Goal: Task Accomplishment & Management: Complete application form

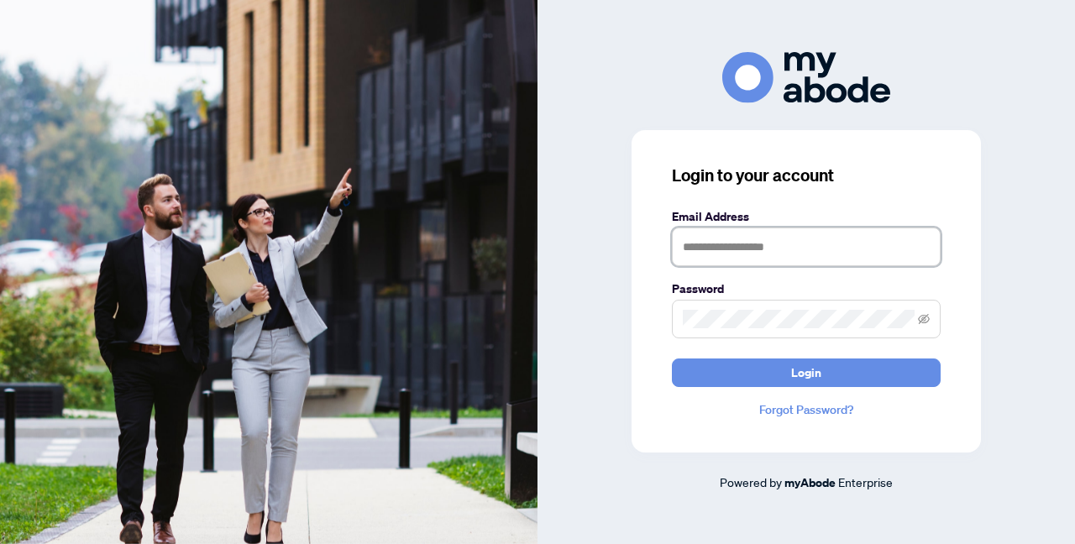
type input "**********"
click at [806, 372] on button "Login" at bounding box center [806, 373] width 269 height 29
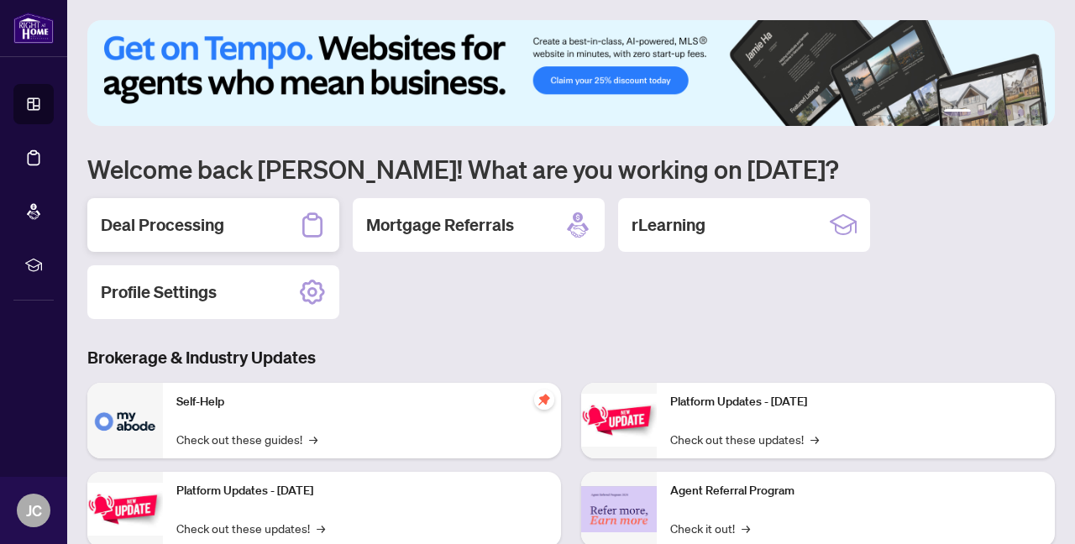
click at [217, 227] on h2 "Deal Processing" at bounding box center [162, 225] width 123 height 24
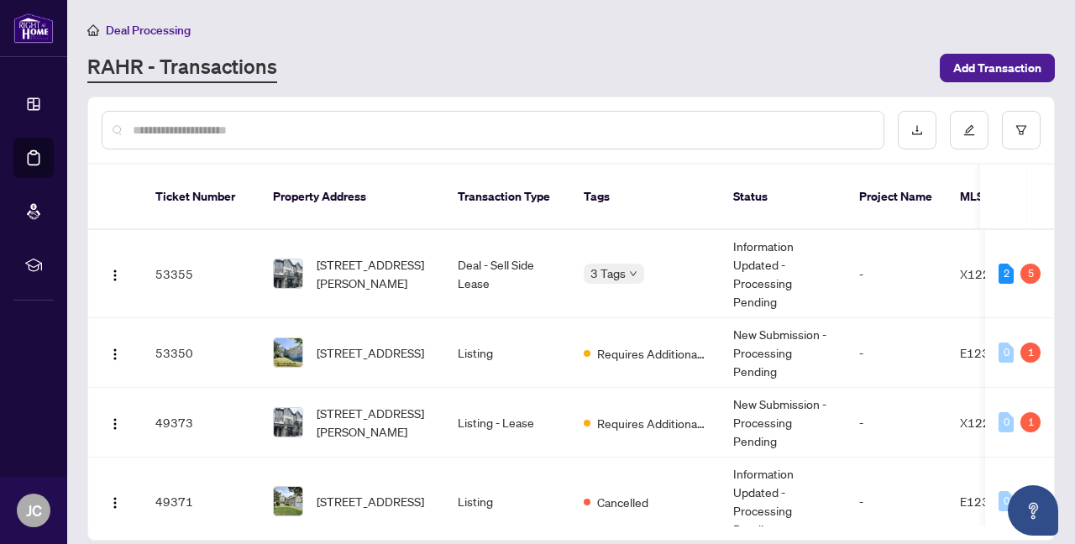
scroll to position [58, 0]
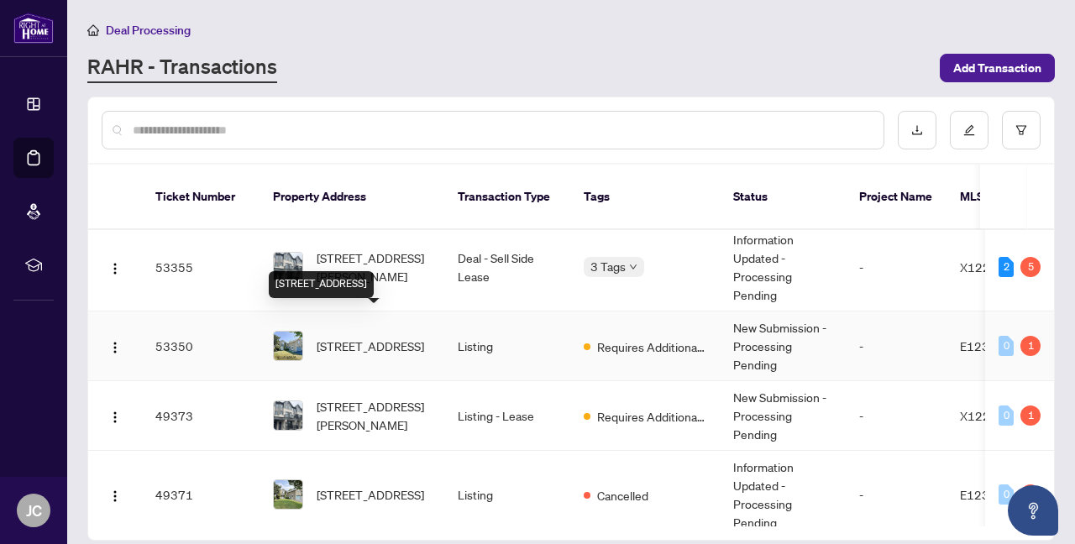
click at [373, 338] on span "[STREET_ADDRESS]" at bounding box center [370, 346] width 107 height 18
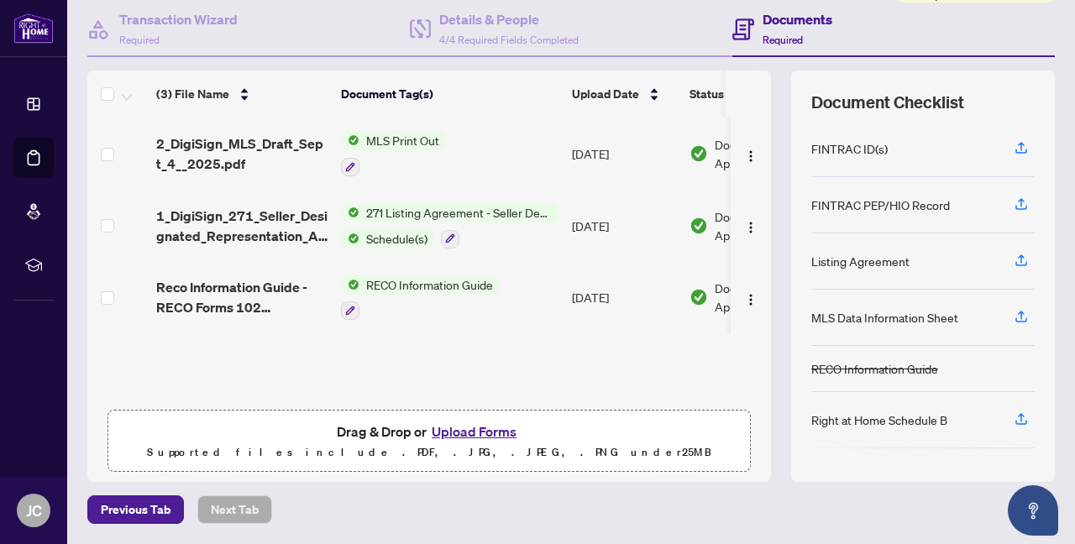
scroll to position [159, 0]
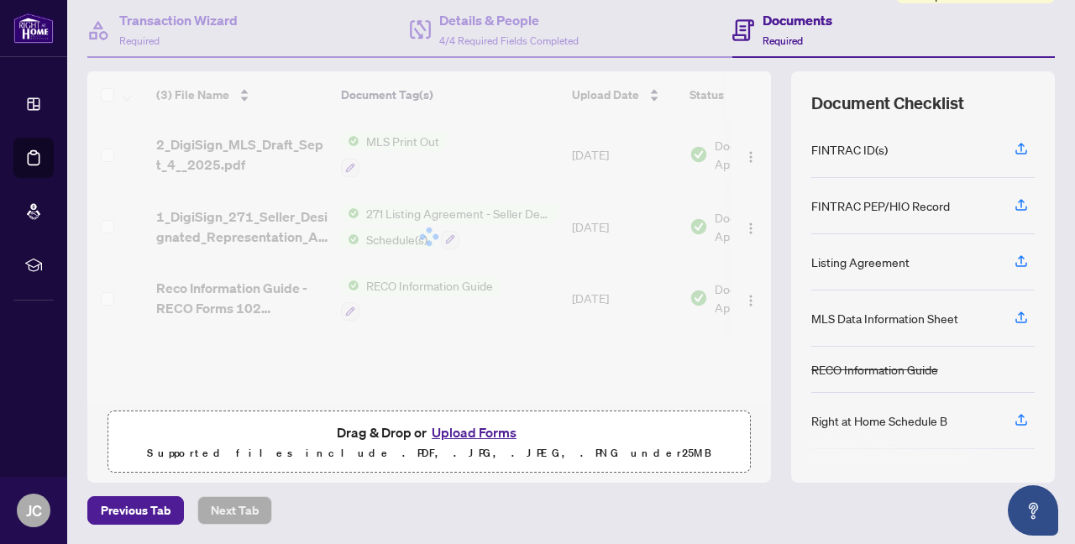
click at [460, 437] on button "Upload Forms" at bounding box center [474, 433] width 95 height 22
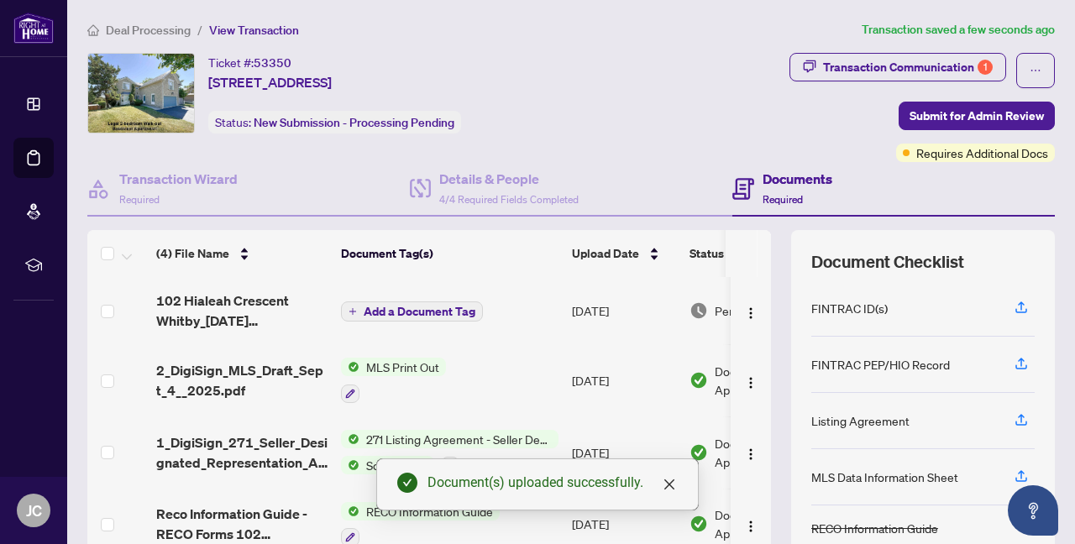
scroll to position [0, 0]
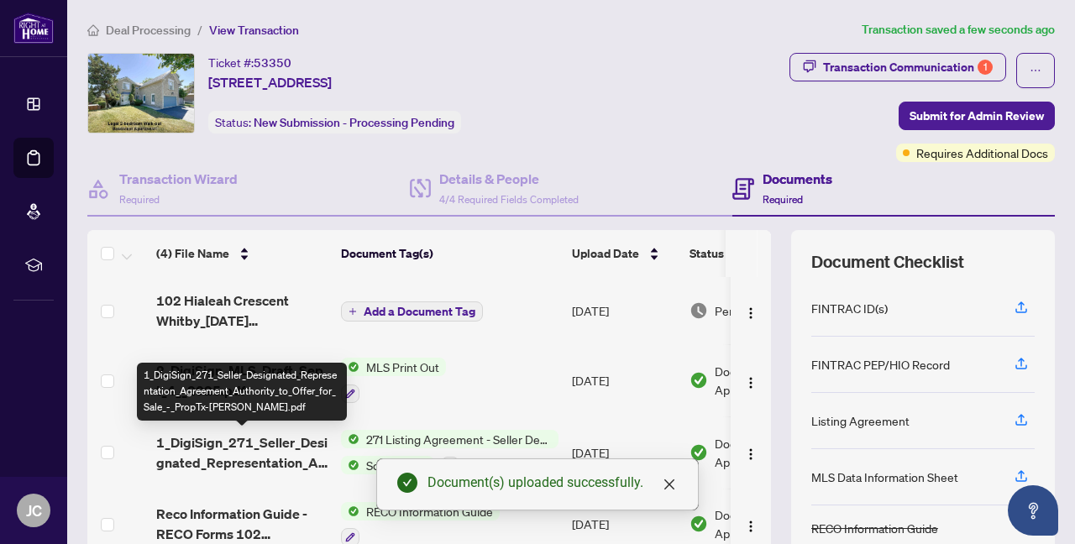
click at [249, 453] on span "1_DigiSign_271_Seller_Designated_Representation_Agreement_Authority_to_Offer_fo…" at bounding box center [241, 452] width 171 height 40
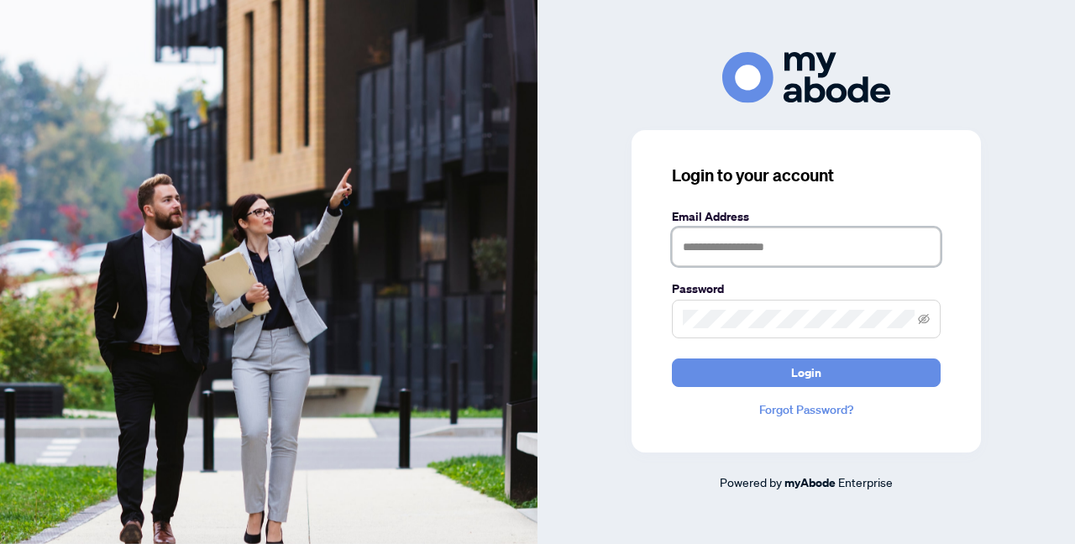
type input "**********"
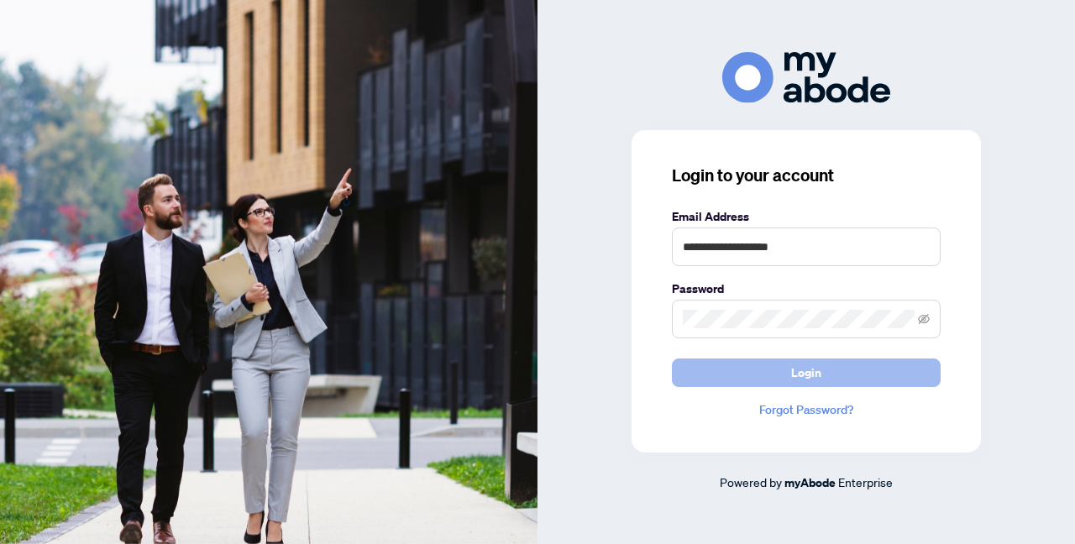
click at [785, 363] on button "Login" at bounding box center [806, 373] width 269 height 29
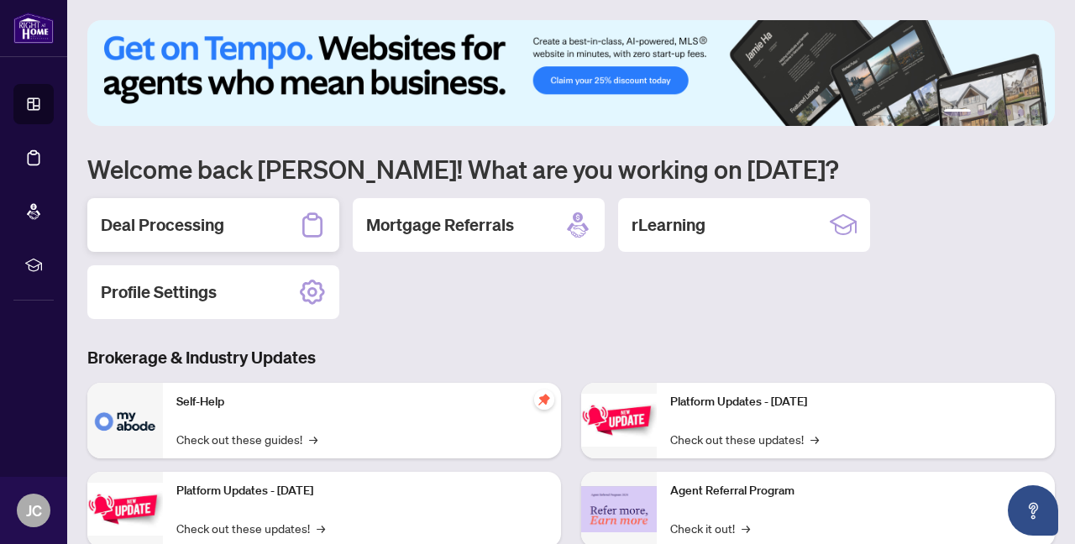
click at [213, 223] on h2 "Deal Processing" at bounding box center [162, 225] width 123 height 24
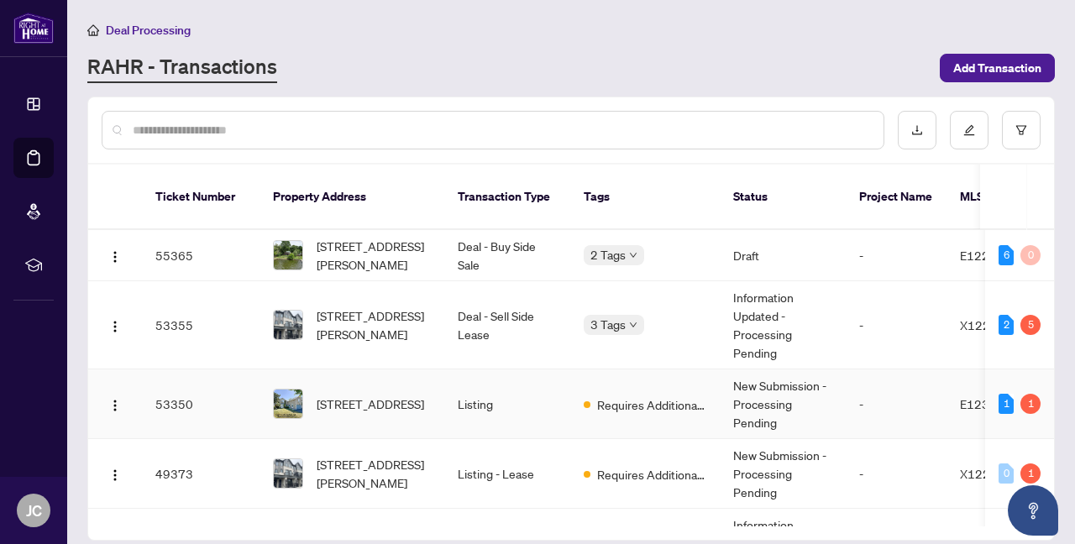
click at [739, 386] on td "New Submission - Processing Pending" at bounding box center [783, 404] width 126 height 70
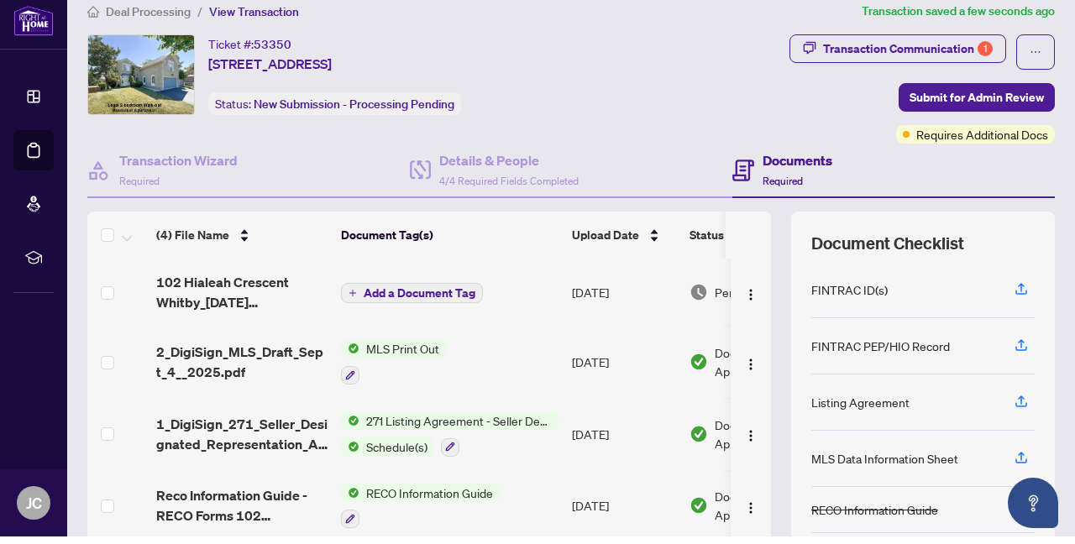
scroll to position [6, 0]
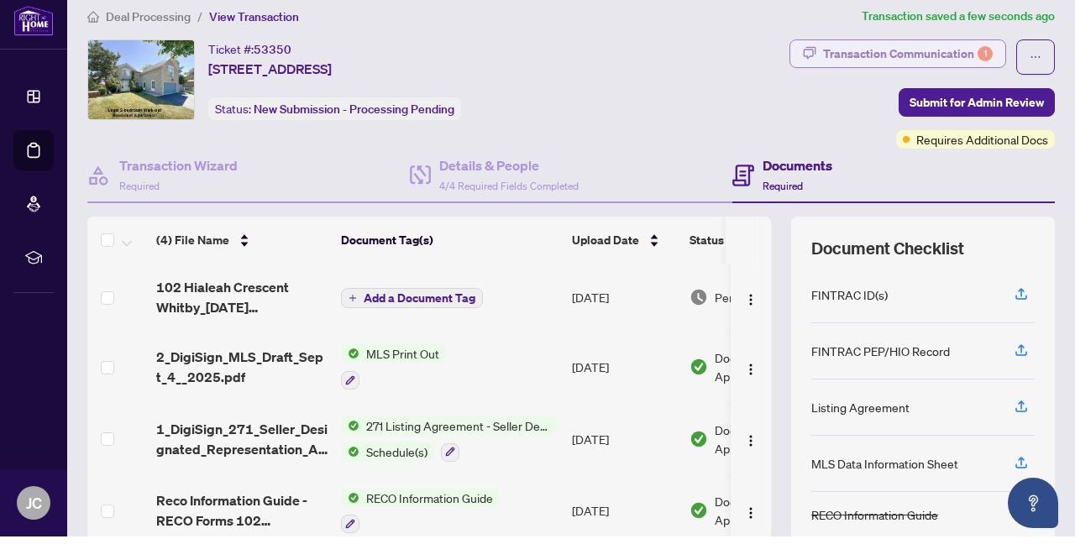
click at [917, 52] on div "Transaction Communication 1" at bounding box center [908, 61] width 170 height 27
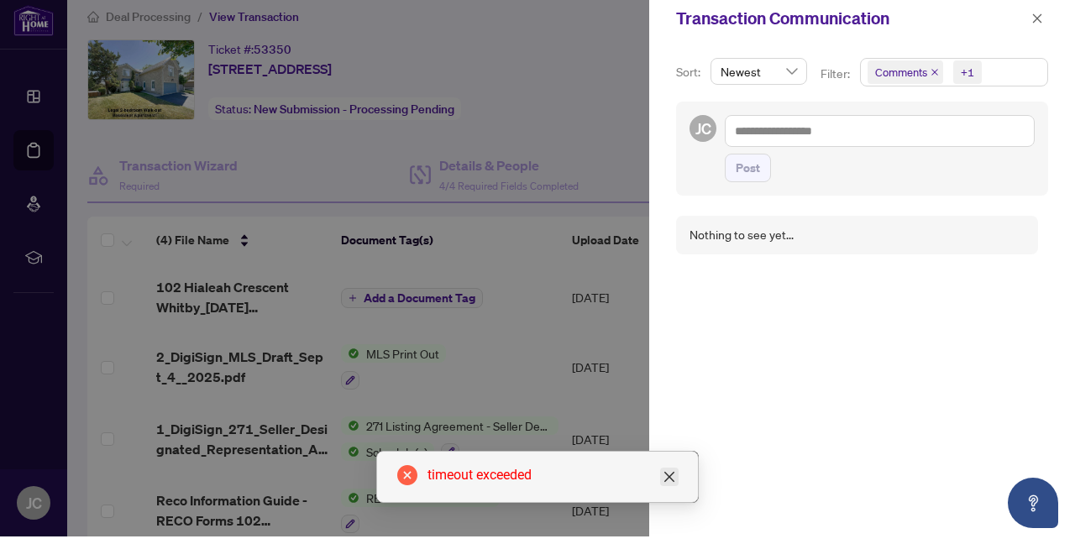
click at [666, 478] on icon "close" at bounding box center [669, 484] width 13 height 13
click at [671, 480] on icon "close" at bounding box center [669, 484] width 13 height 13
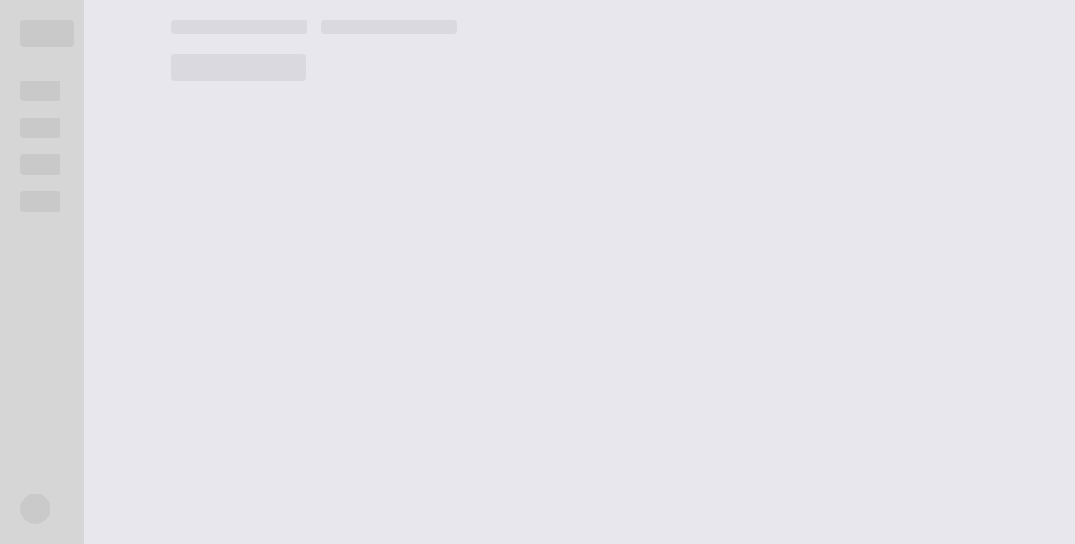
scroll to position [8, 0]
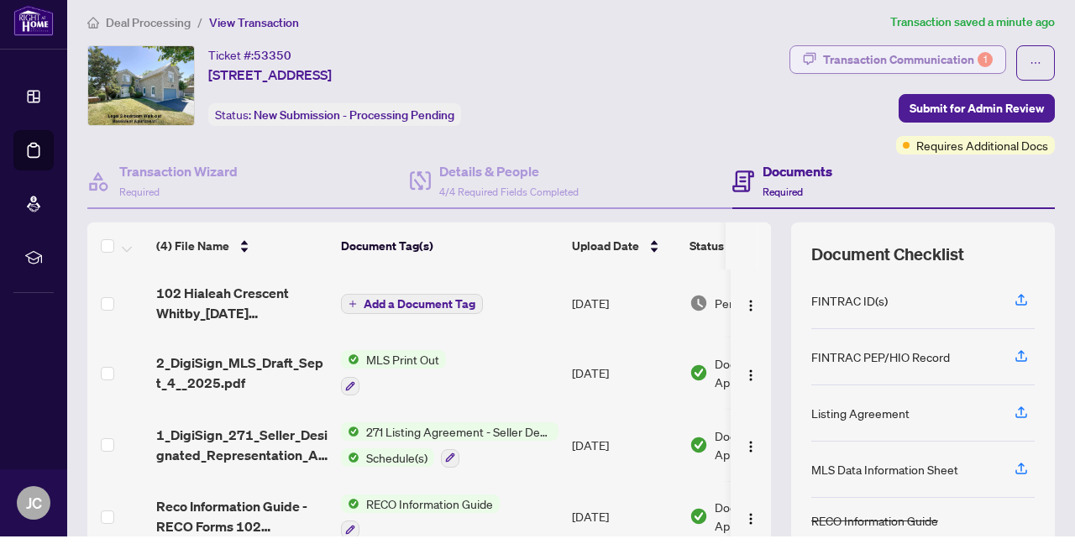
click at [921, 60] on div "Transaction Communication 1" at bounding box center [908, 67] width 170 height 27
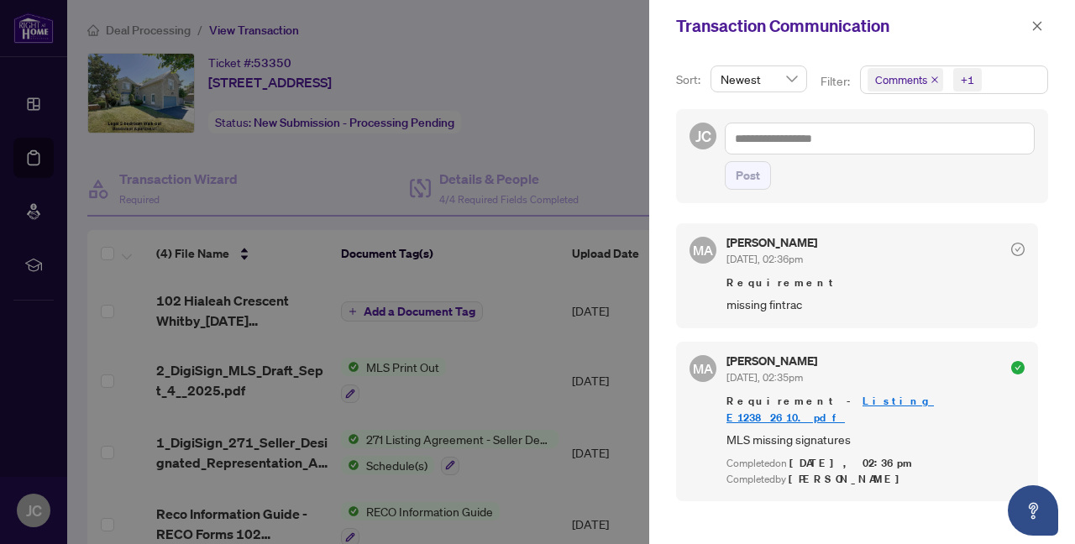
scroll to position [0, 0]
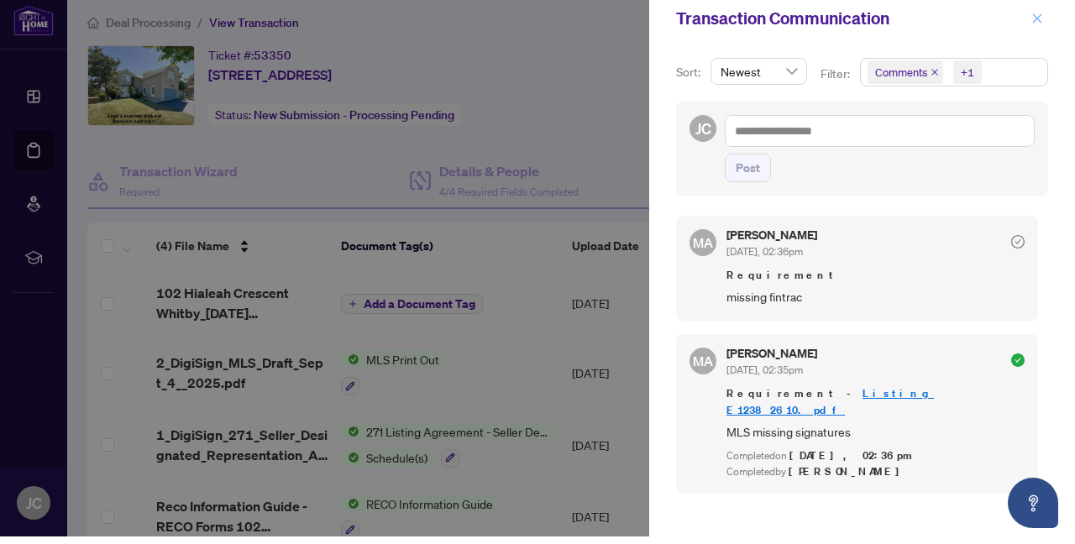
click at [1038, 21] on icon "close" at bounding box center [1037, 25] width 9 height 9
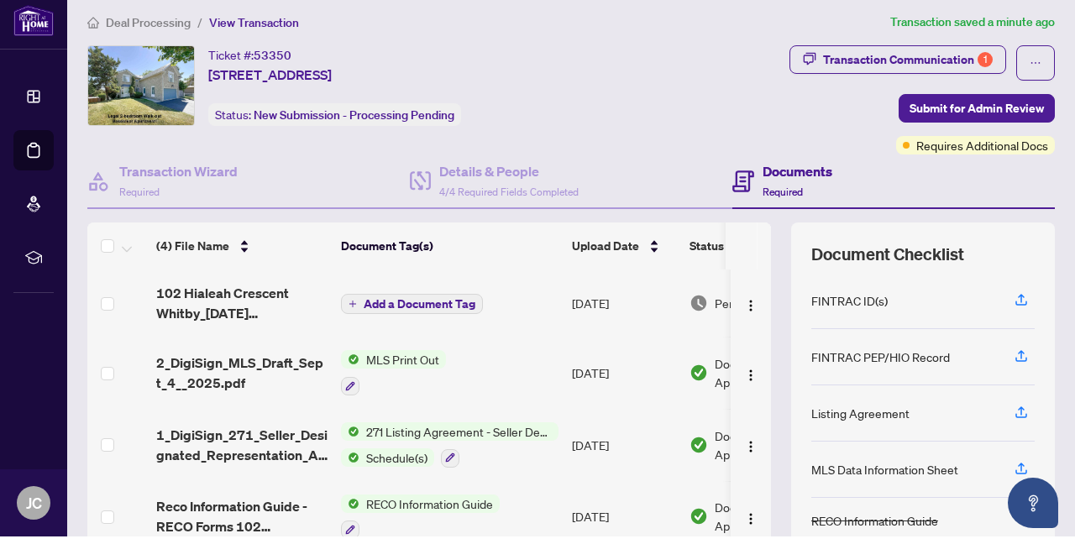
scroll to position [3, 0]
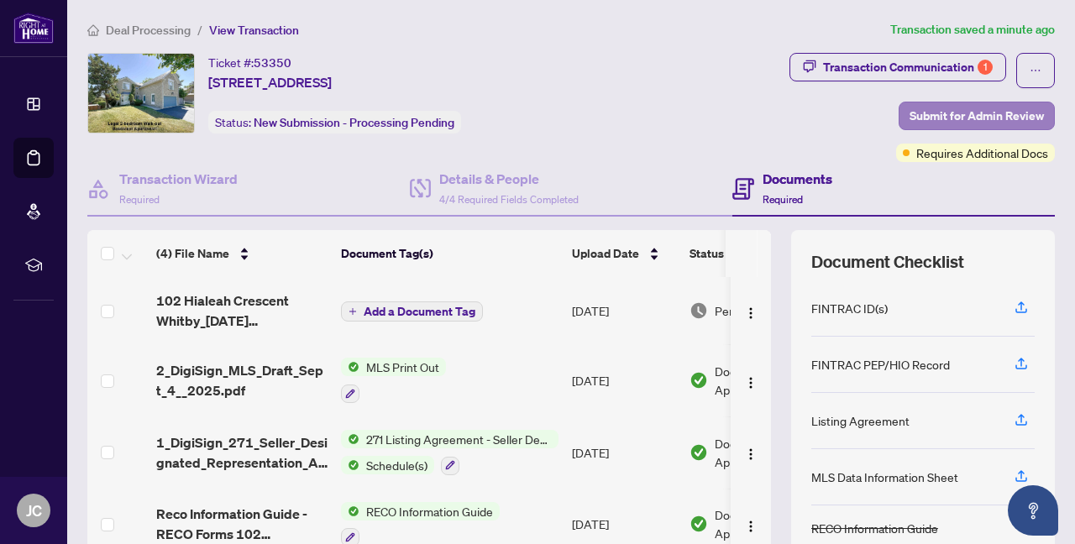
click at [950, 102] on span "Submit for Admin Review" at bounding box center [976, 115] width 134 height 27
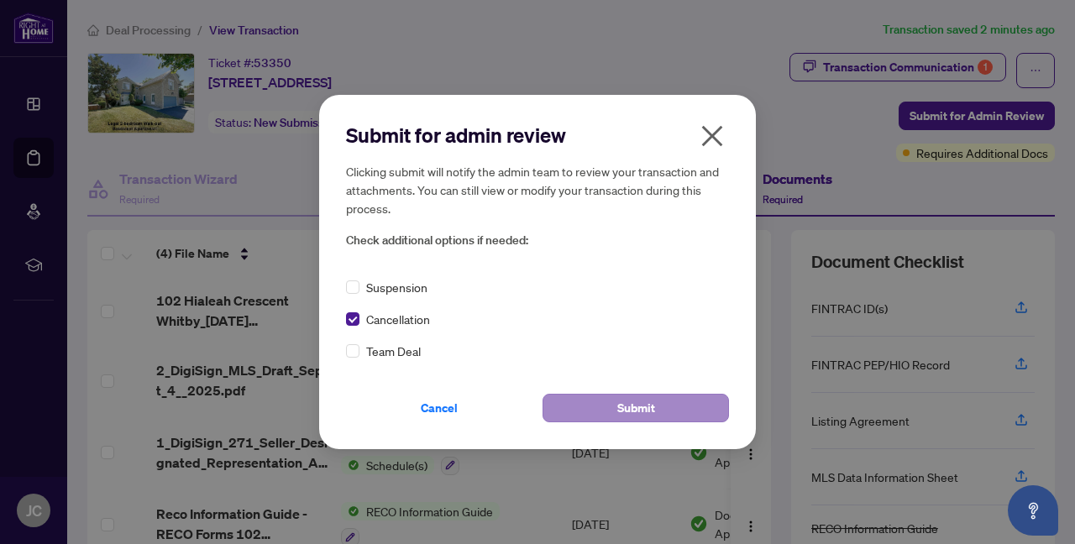
click at [645, 415] on span "Submit" at bounding box center [636, 408] width 38 height 27
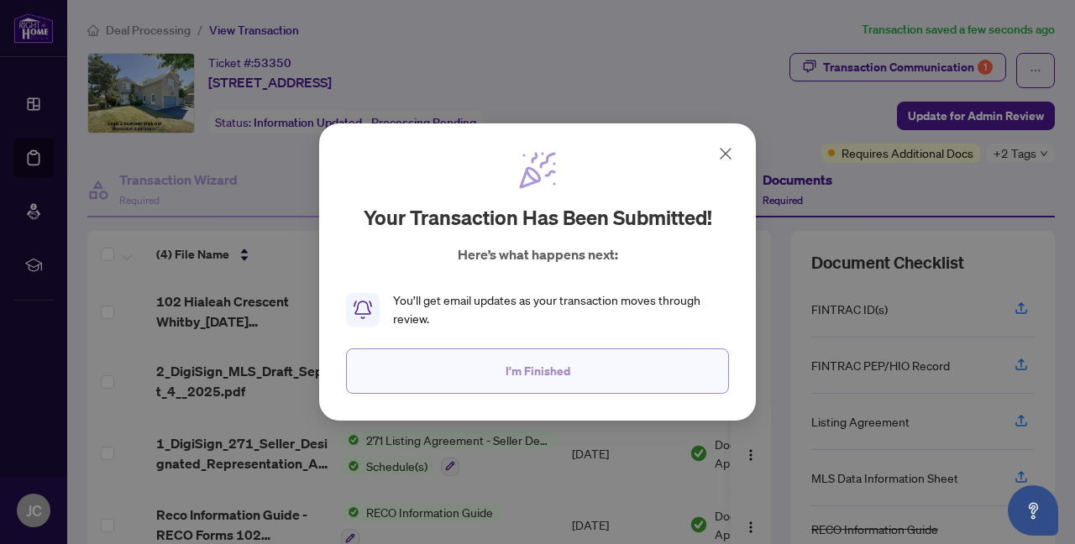
click at [530, 367] on span "I'm Finished" at bounding box center [538, 371] width 65 height 27
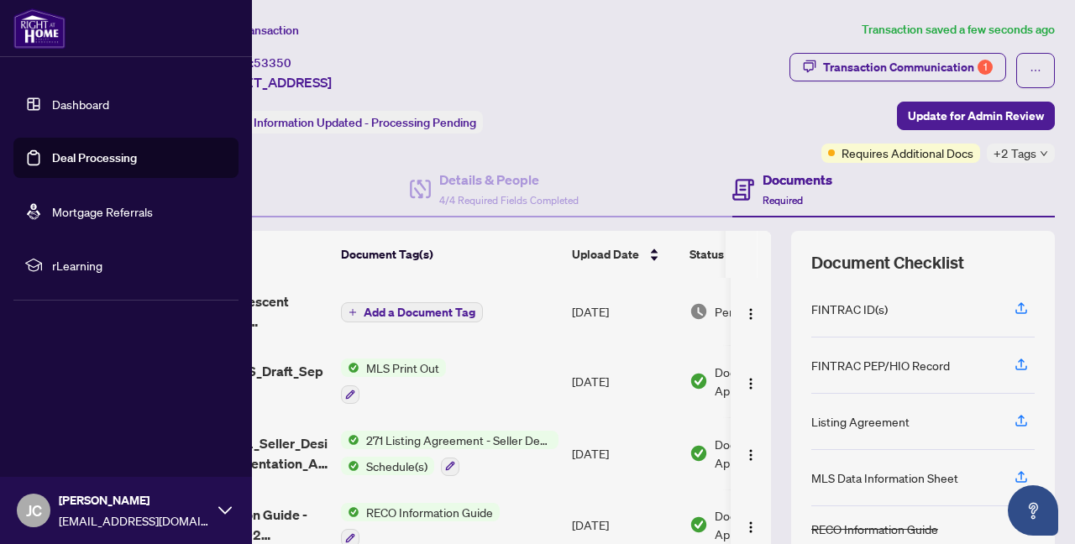
click at [89, 517] on span "[EMAIL_ADDRESS][DOMAIN_NAME]" at bounding box center [134, 520] width 151 height 18
click at [69, 417] on span "Logout" at bounding box center [68, 410] width 38 height 27
